Goal: Check status: Check status

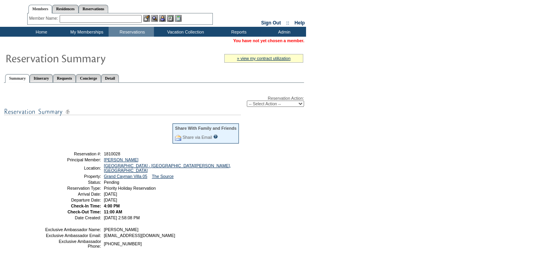
scroll to position [17, 0]
click at [152, 168] on table "Share With Family and Friends Share via Email Share Reservation Information Ple…" at bounding box center [141, 171] width 197 height 99
click at [150, 167] on link "[GEOGRAPHIC_DATA] - [GEOGRAPHIC_DATA][PERSON_NAME], [GEOGRAPHIC_DATA]" at bounding box center [167, 167] width 127 height 9
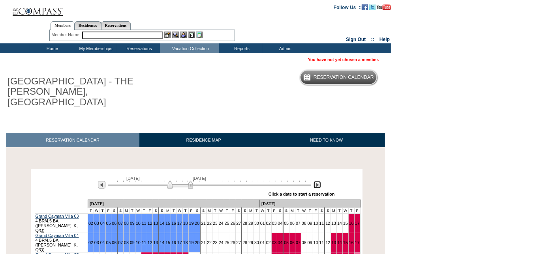
click at [315, 181] on img at bounding box center [316, 184] width 7 height 7
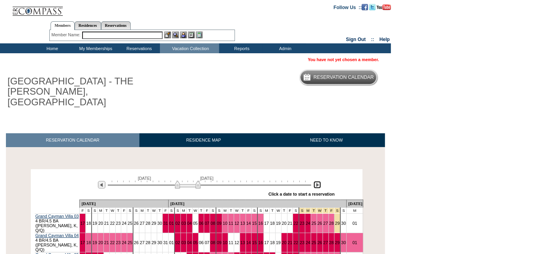
click at [315, 181] on img at bounding box center [316, 184] width 7 height 7
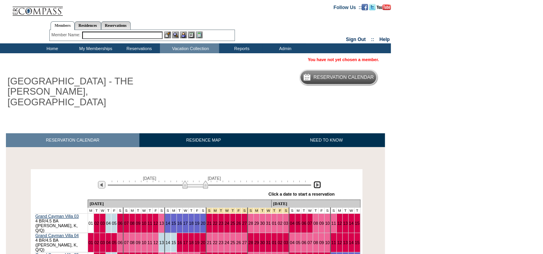
click at [315, 181] on img at bounding box center [316, 184] width 7 height 7
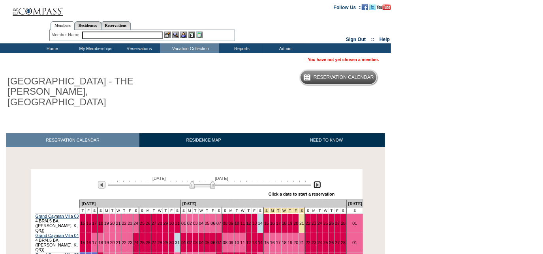
click at [315, 181] on img at bounding box center [316, 184] width 7 height 7
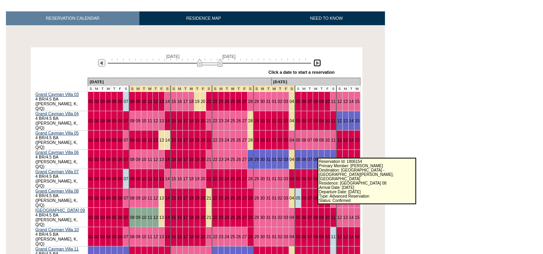
scroll to position [123, 0]
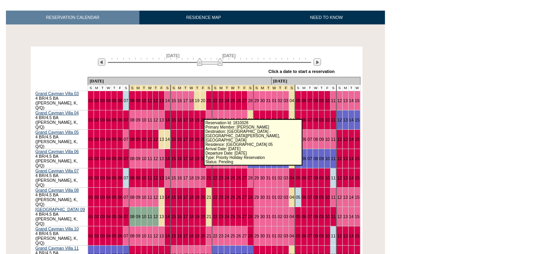
click at [213, 137] on link "22" at bounding box center [215, 139] width 5 height 5
